Goal: Transaction & Acquisition: Book appointment/travel/reservation

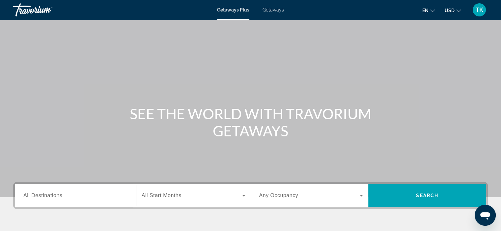
scroll to position [99, 0]
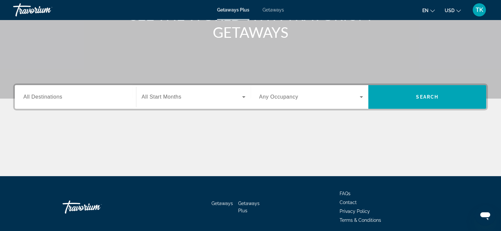
click at [70, 97] on input "Destination All Destinations" at bounding box center [75, 97] width 104 height 8
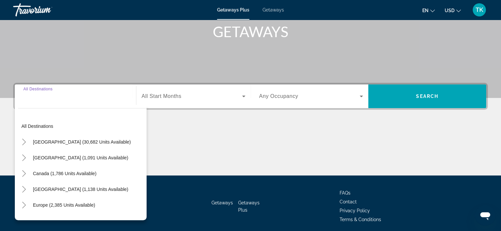
scroll to position [124, 0]
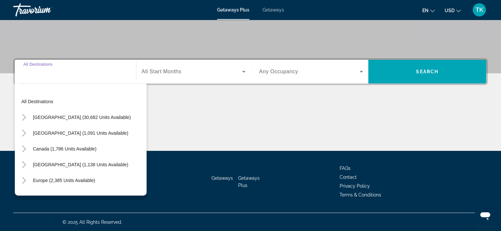
click at [70, 97] on span "Search widget" at bounding box center [82, 102] width 128 height 16
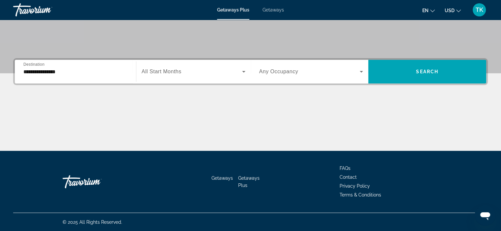
click at [62, 68] on input "**********" at bounding box center [75, 72] width 104 height 8
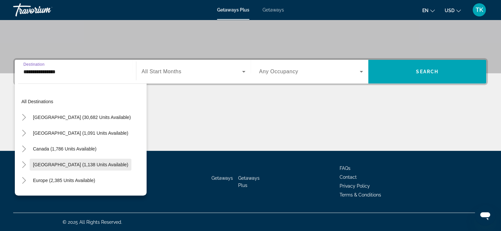
click at [53, 163] on span "[GEOGRAPHIC_DATA] (1,138 units available)" at bounding box center [80, 164] width 95 height 5
type input "**********"
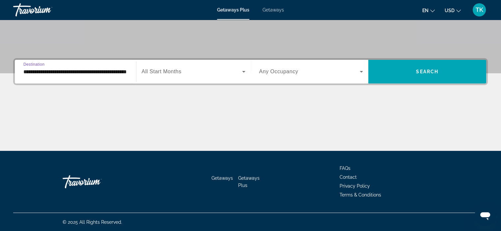
click at [176, 72] on span "All Start Months" at bounding box center [162, 72] width 40 height 6
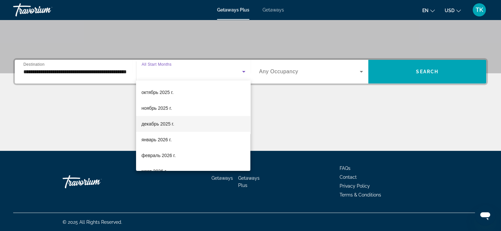
scroll to position [66, 0]
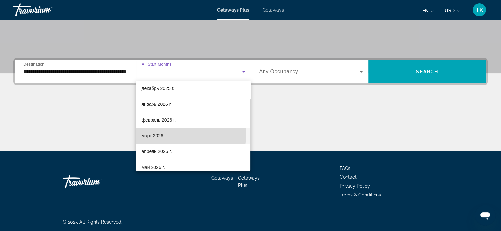
click at [161, 134] on span "март 2026 г." at bounding box center [154, 136] width 26 height 8
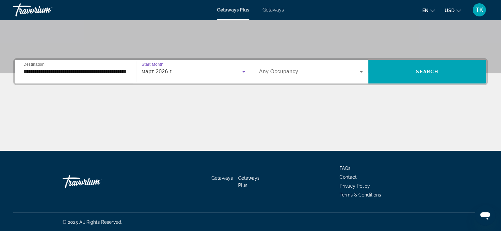
click at [299, 71] on span "Search widget" at bounding box center [309, 72] width 101 height 8
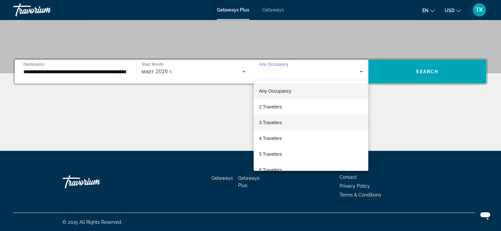
click at [280, 124] on span "3 Travelers" at bounding box center [270, 123] width 23 height 8
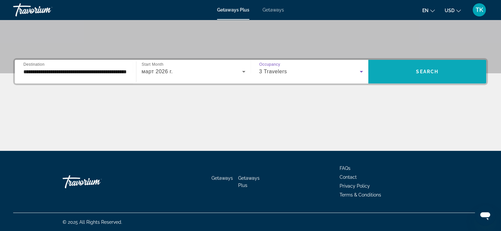
click at [402, 70] on span "Search widget" at bounding box center [427, 72] width 118 height 16
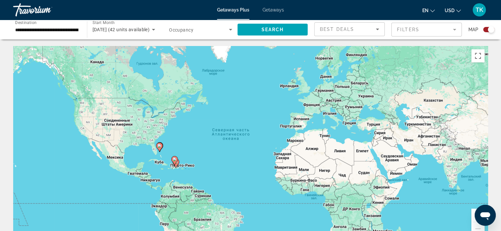
click at [160, 166] on div "Чтобы активировать перетаскивание с помощью клавиатуры, нажмите Alt + Ввод. Пос…" at bounding box center [250, 144] width 474 height 197
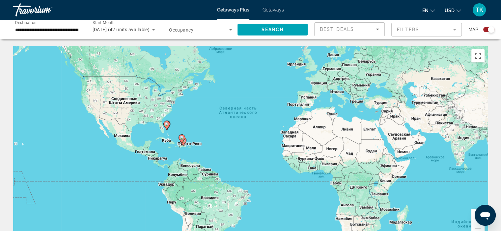
drag, startPoint x: 165, startPoint y: 158, endPoint x: 172, endPoint y: 137, distance: 22.9
click at [172, 137] on div "Чтобы активировать перетаскивание с помощью клавиатуры, нажмите Alt + Ввод. Пос…" at bounding box center [250, 144] width 474 height 197
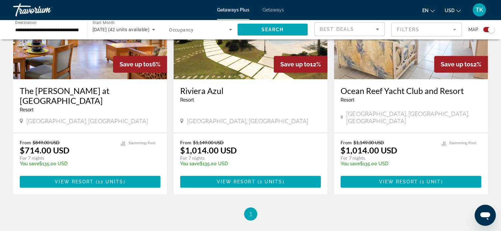
scroll to position [425, 0]
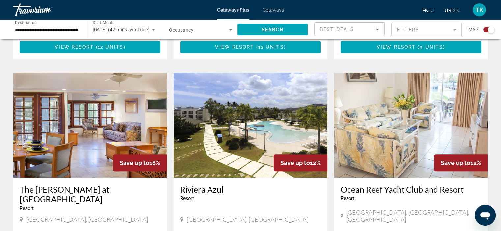
click at [247, 120] on img "Main content" at bounding box center [250, 125] width 154 height 105
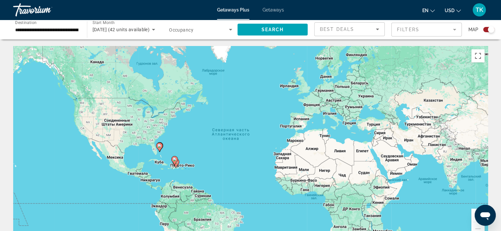
click at [275, 12] on span "Getaways" at bounding box center [272, 9] width 21 height 5
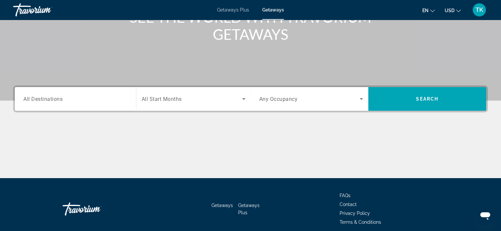
scroll to position [99, 0]
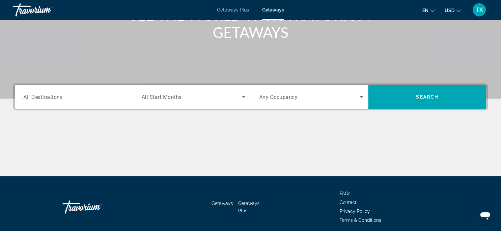
click at [50, 98] on span "All Destinations" at bounding box center [42, 97] width 39 height 6
click at [50, 98] on input "Destination All Destinations" at bounding box center [75, 97] width 104 height 8
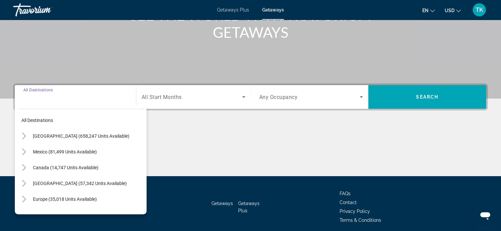
scroll to position [124, 0]
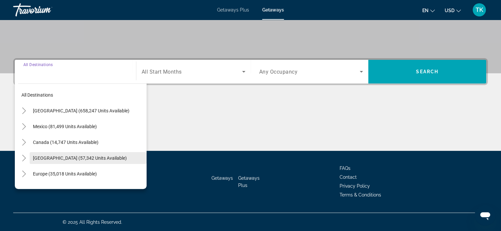
click at [51, 157] on span "[GEOGRAPHIC_DATA] (57,342 units available)" at bounding box center [80, 158] width 94 height 5
type input "**********"
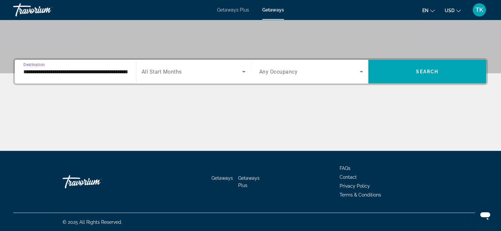
click at [169, 75] on span "Search widget" at bounding box center [192, 72] width 100 height 8
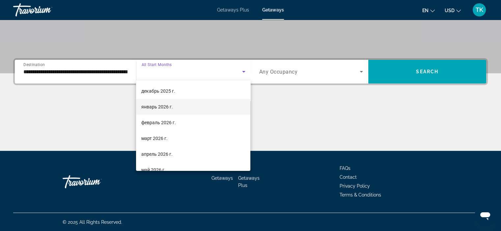
scroll to position [99, 0]
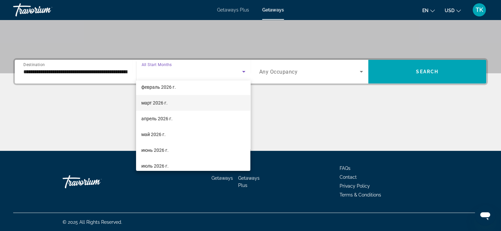
click at [160, 103] on span "март 2026 г." at bounding box center [154, 103] width 26 height 8
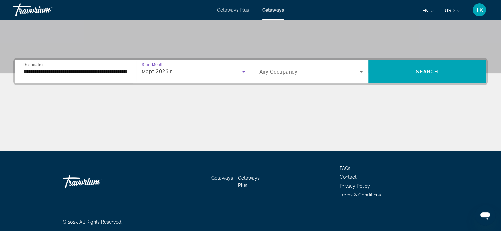
click at [283, 69] on span "Any Occupancy" at bounding box center [278, 72] width 39 height 6
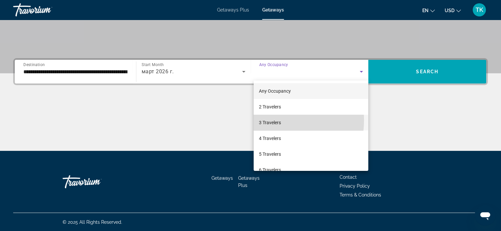
click at [269, 120] on span "3 Travelers" at bounding box center [270, 123] width 22 height 8
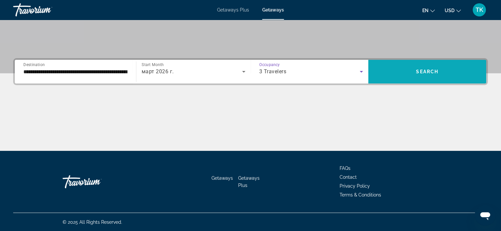
click at [410, 76] on span "Search widget" at bounding box center [427, 72] width 118 height 16
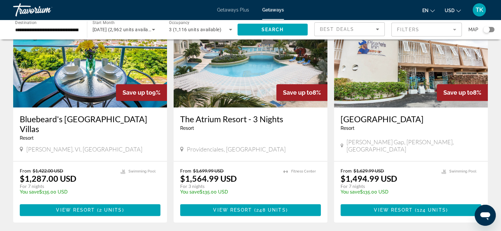
scroll to position [757, 0]
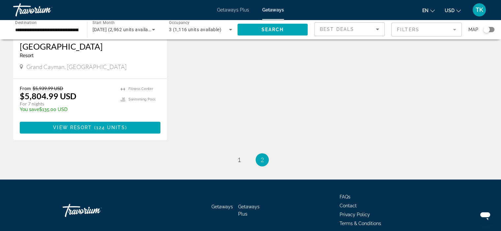
scroll to position [862, 0]
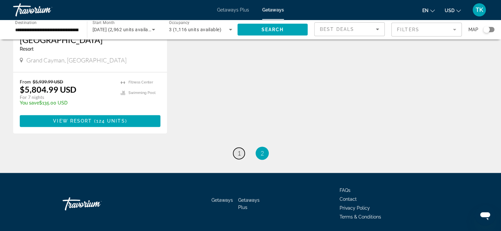
click at [236, 148] on link "page 1" at bounding box center [239, 154] width 12 height 12
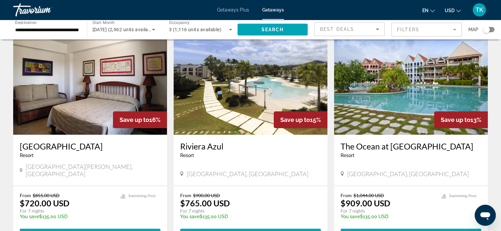
scroll to position [66, 0]
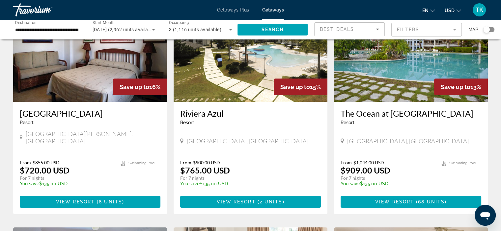
click at [228, 88] on img "Main content" at bounding box center [250, 49] width 154 height 105
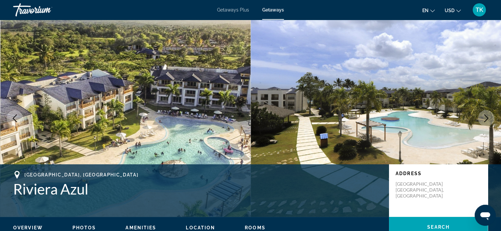
scroll to position [33, 0]
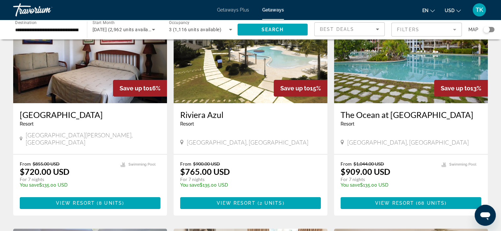
scroll to position [66, 0]
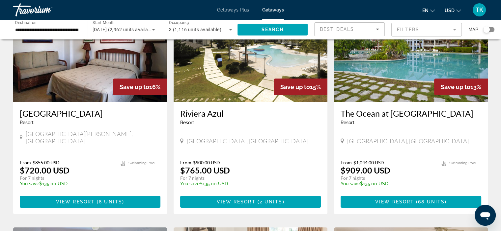
click at [222, 76] on img "Main content" at bounding box center [250, 49] width 154 height 105
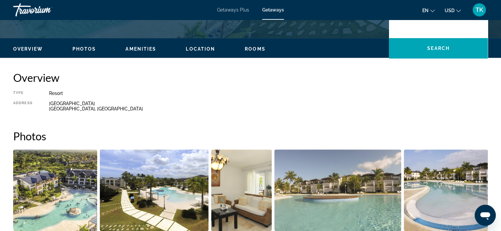
scroll to position [47, 0]
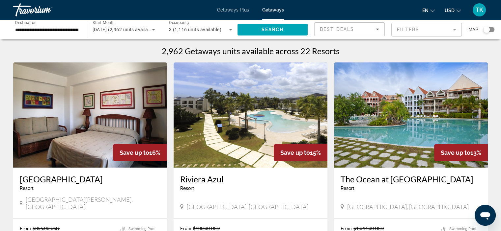
click at [202, 169] on div "[GEOGRAPHIC_DATA] - This is an adults only resort [GEOGRAPHIC_DATA], [GEOGRAPHI…" at bounding box center [250, 193] width 154 height 51
click at [225, 136] on img "Main content" at bounding box center [250, 115] width 154 height 105
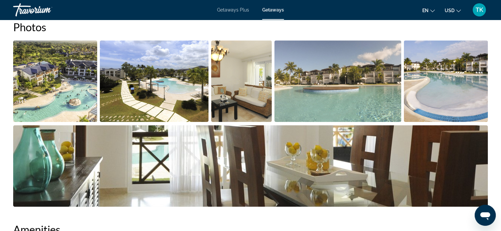
scroll to position [197, 0]
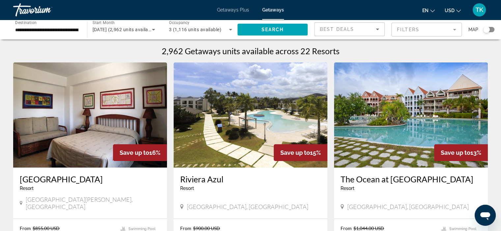
click at [27, 27] on input "**********" at bounding box center [46, 30] width 63 height 8
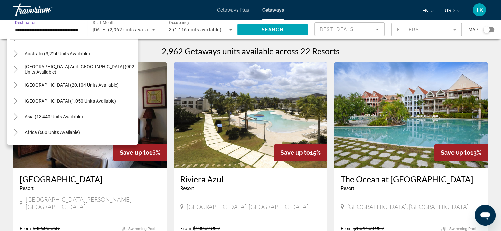
scroll to position [344, 0]
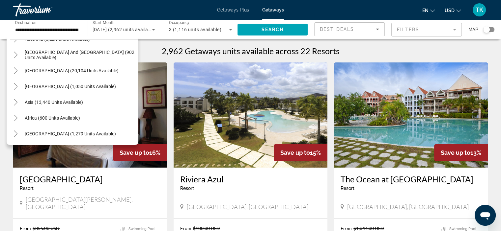
click at [356, 48] on div "2,962 Getaways units available across 22 Resorts" at bounding box center [250, 51] width 474 height 10
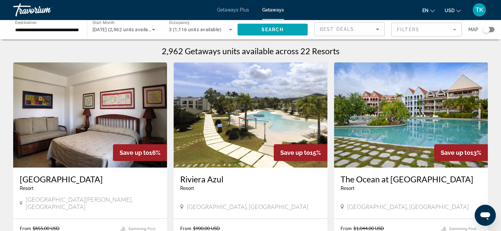
click at [230, 141] on img "Main content" at bounding box center [250, 115] width 154 height 105
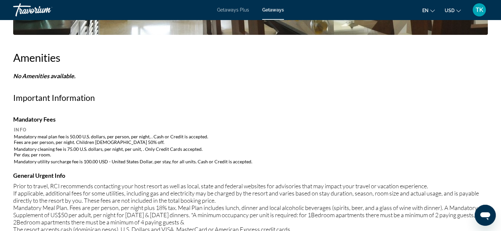
scroll to position [461, 0]
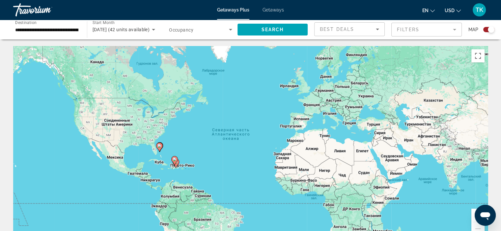
click at [161, 147] on image "Main content" at bounding box center [159, 146] width 4 height 4
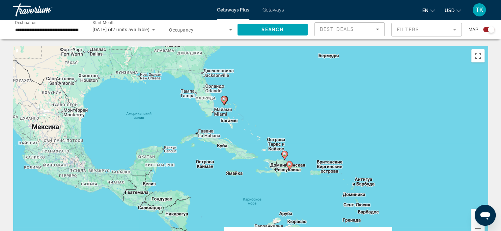
drag, startPoint x: 254, startPoint y: 188, endPoint x: 226, endPoint y: 146, distance: 50.5
click at [226, 146] on div "Чтобы активировать перетаскивание с помощью клавиатуры, нажмите Alt + Ввод. Пос…" at bounding box center [250, 144] width 474 height 197
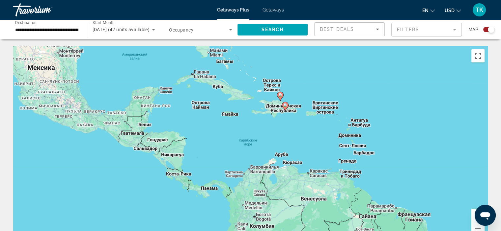
drag, startPoint x: 223, startPoint y: 179, endPoint x: 219, endPoint y: 112, distance: 66.6
click at [219, 112] on div "Чтобы активировать перетаскивание с помощью клавиатуры, нажмите Alt + Ввод. Пос…" at bounding box center [250, 144] width 474 height 197
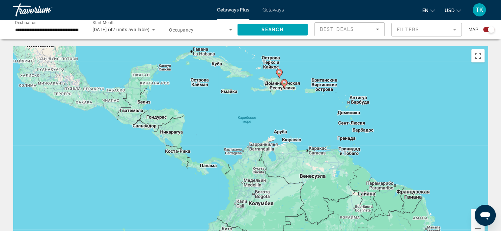
click at [176, 160] on div "Чтобы активировать перетаскивание с помощью клавиатуры, нажмите Alt + Ввод. Пос…" at bounding box center [250, 144] width 474 height 197
click at [176, 152] on div "Чтобы активировать перетаскивание с помощью клавиатуры, нажмите Alt + Ввод. Пос…" at bounding box center [250, 144] width 474 height 197
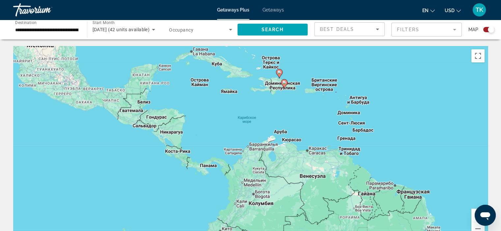
click at [179, 160] on div "Чтобы активировать перетаскивание с помощью клавиатуры, нажмите Alt + Ввод. Пос…" at bounding box center [250, 144] width 474 height 197
click at [174, 148] on div "Чтобы активировать перетаскивание с помощью клавиатуры, нажмите Alt + Ввод. Пос…" at bounding box center [250, 144] width 474 height 197
click at [163, 154] on div "Чтобы активировать перетаскивание с помощью клавиатуры, нажмите Alt + Ввод. Пос…" at bounding box center [250, 144] width 474 height 197
click at [175, 152] on div "Чтобы активировать перетаскивание с помощью клавиатуры, нажмите Alt + Ввод. Пос…" at bounding box center [250, 144] width 474 height 197
click at [479, 9] on span "TK" at bounding box center [479, 10] width 8 height 7
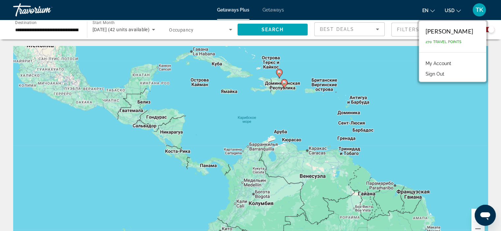
click at [432, 62] on link "My Account" at bounding box center [438, 63] width 32 height 9
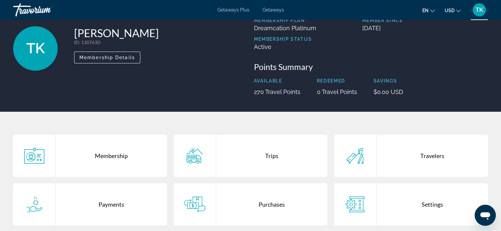
scroll to position [99, 0]
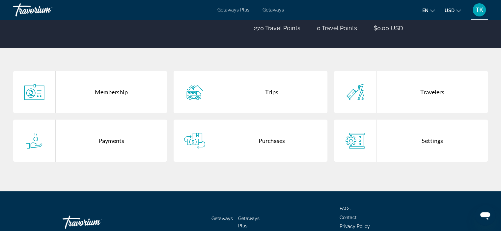
click at [355, 141] on icon "Main content" at bounding box center [354, 141] width 21 height 16
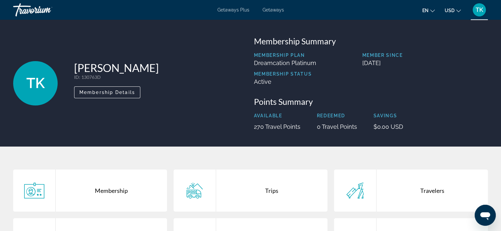
scroll to position [140, 0]
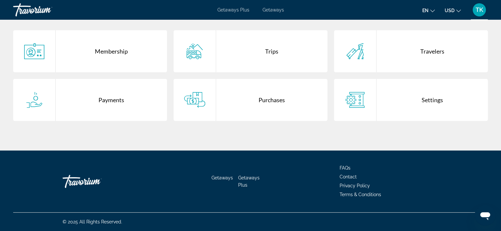
click at [272, 53] on div "Trips" at bounding box center [271, 51] width 111 height 42
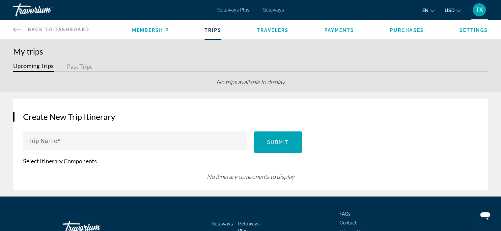
click at [146, 31] on span "Membership" at bounding box center [150, 30] width 37 height 5
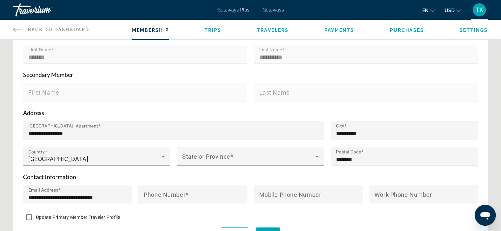
scroll to position [16, 0]
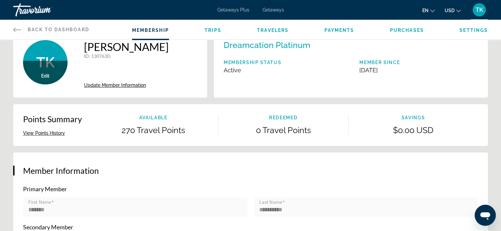
click at [475, 10] on span "TK" at bounding box center [479, 10] width 8 height 7
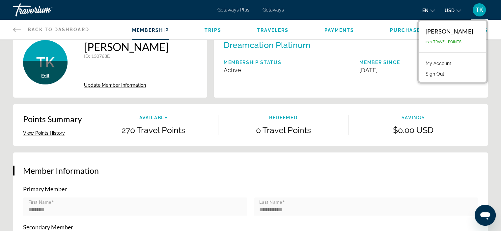
click at [444, 30] on div "[PERSON_NAME]" at bounding box center [448, 31] width 47 height 7
click at [431, 63] on link "My Account" at bounding box center [438, 63] width 32 height 9
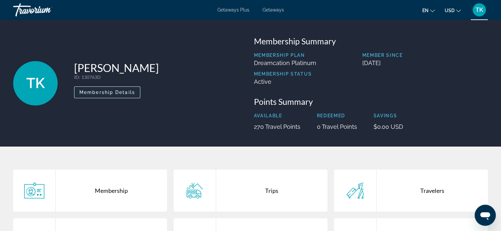
click at [109, 90] on span "Membership Details" at bounding box center [107, 92] width 56 height 5
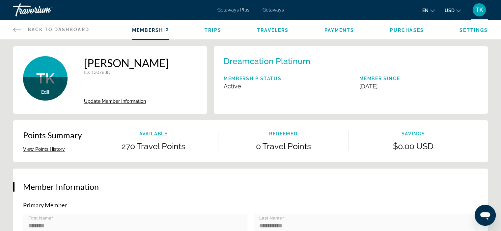
click at [30, 29] on span "Back to Dashboard" at bounding box center [59, 29] width 62 height 5
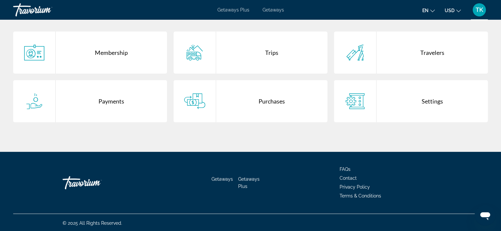
scroll to position [140, 0]
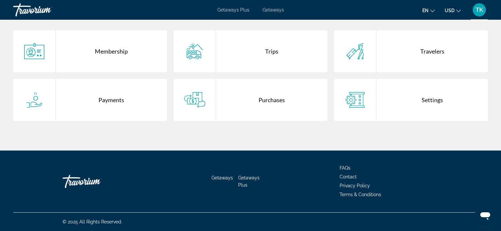
click at [70, 52] on div "Membership" at bounding box center [111, 51] width 111 height 42
